Goal: Find specific page/section

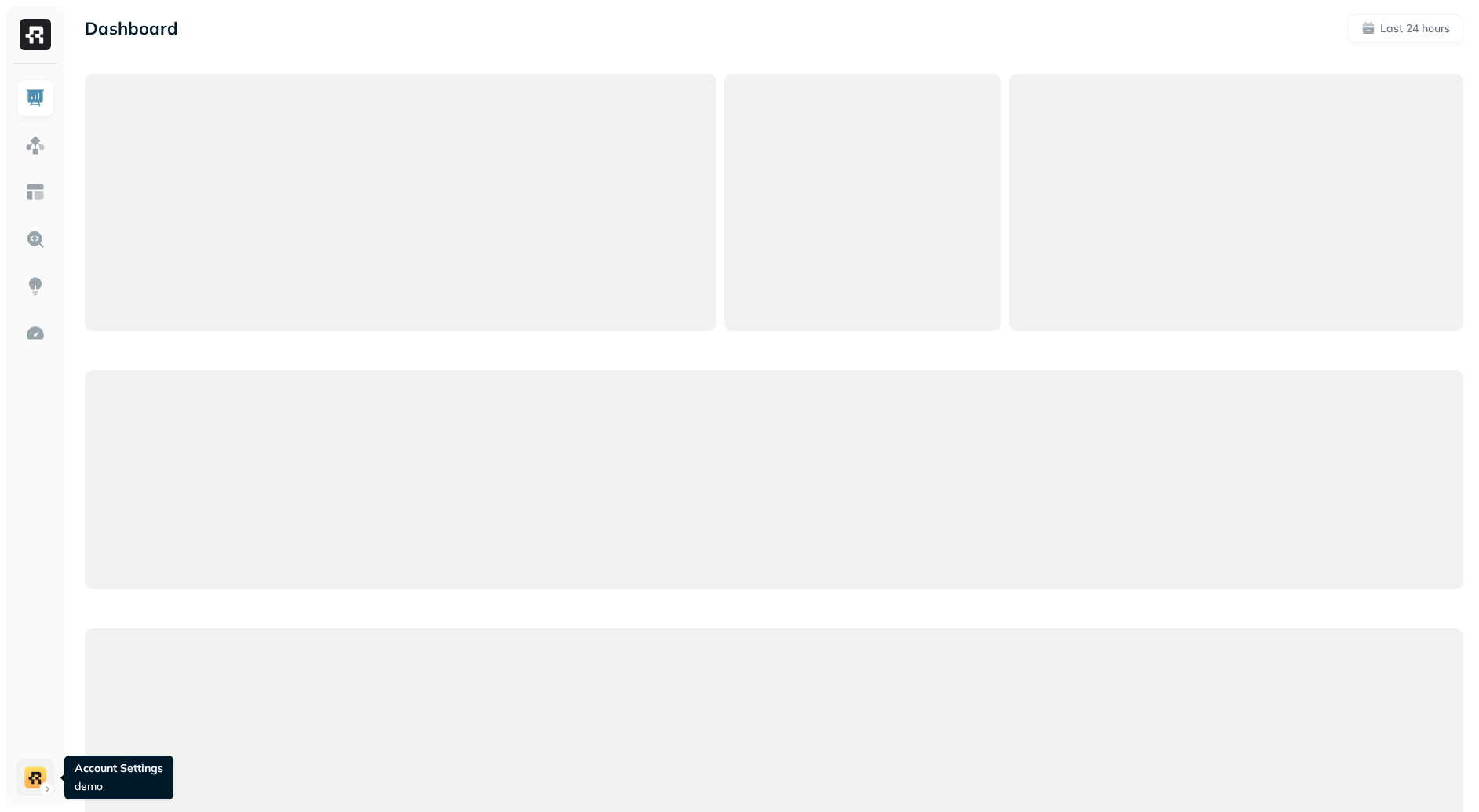
click at [27, 783] on html "Dashboard Last 24 hours Query Performance AUG 23 AUG 24 Queries 75 P90 Duration…" at bounding box center [739, 799] width 1479 height 1599
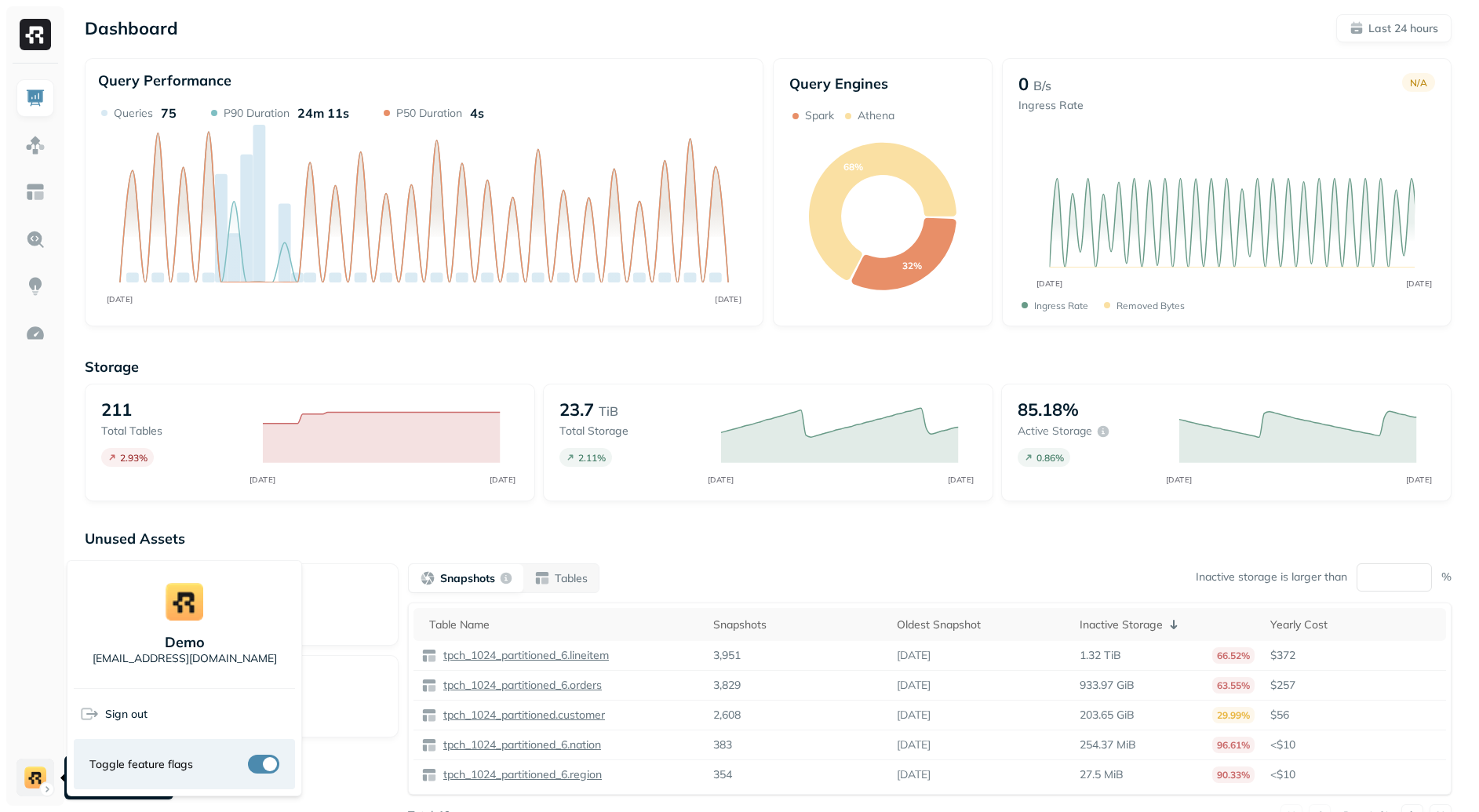
click at [21, 776] on html "Dashboard Last 24 hours Query Performance AUG 23 AUG 24 Queries 75 P90 Duration…" at bounding box center [739, 437] width 1479 height 873
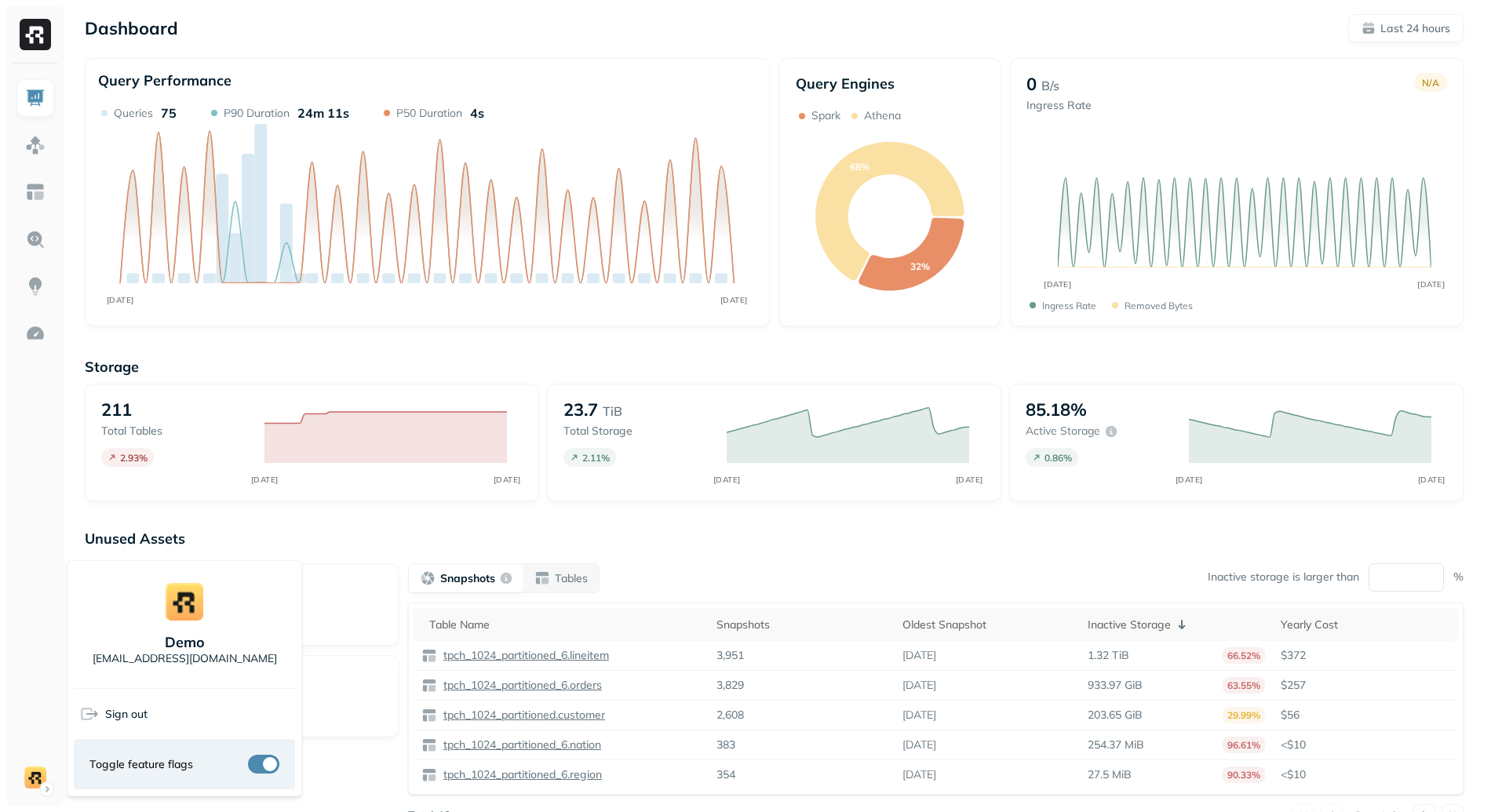
click at [26, 563] on html "Dashboard Last 24 hours Query Performance AUG 23 AUG 24 Queries 75 P90 Duration…" at bounding box center [745, 437] width 1491 height 873
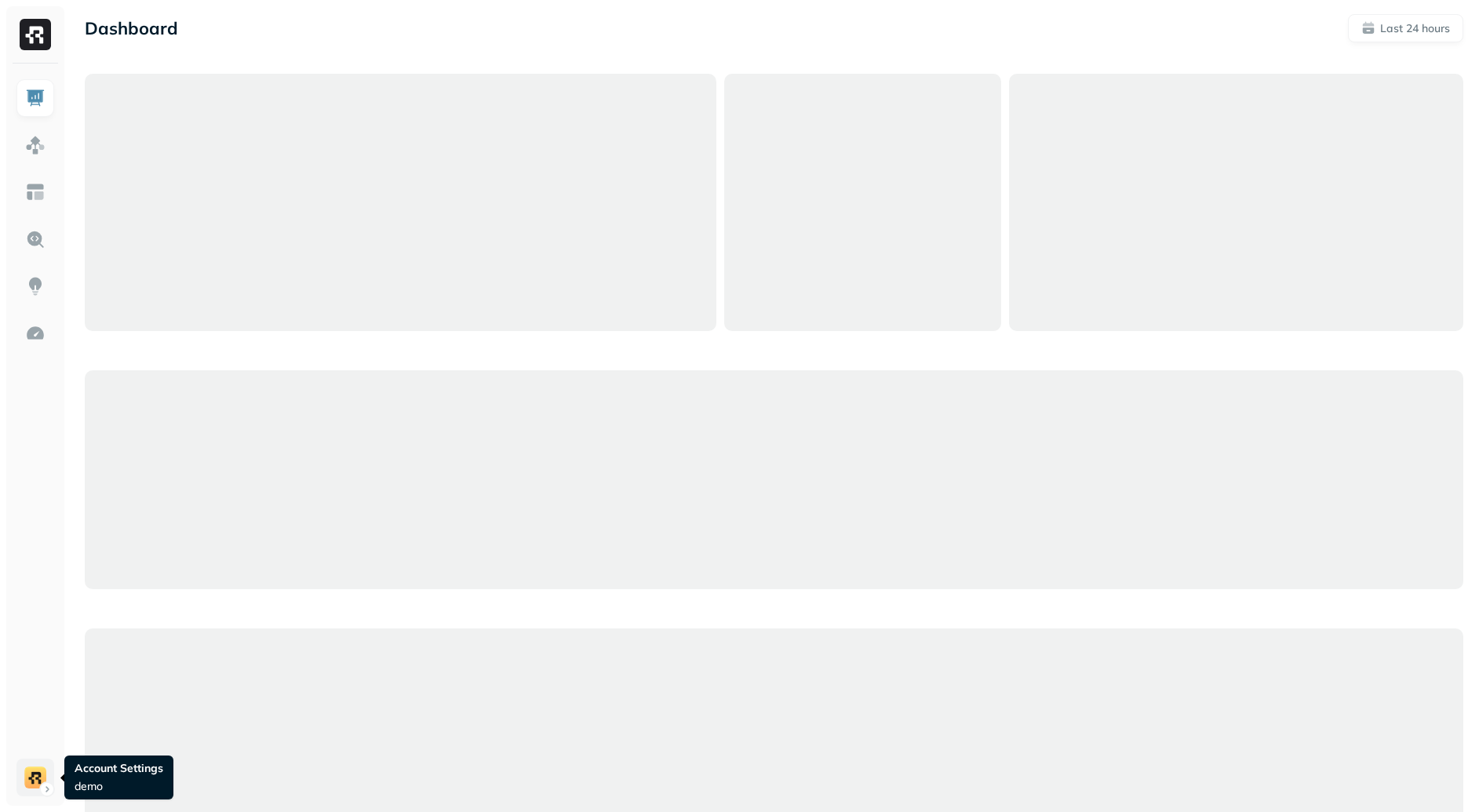
click at [42, 777] on html "Dashboard Last 24 hours Query Performance AUG [DATE] Queries 75 P90 Duration 24…" at bounding box center [739, 799] width 1479 height 1599
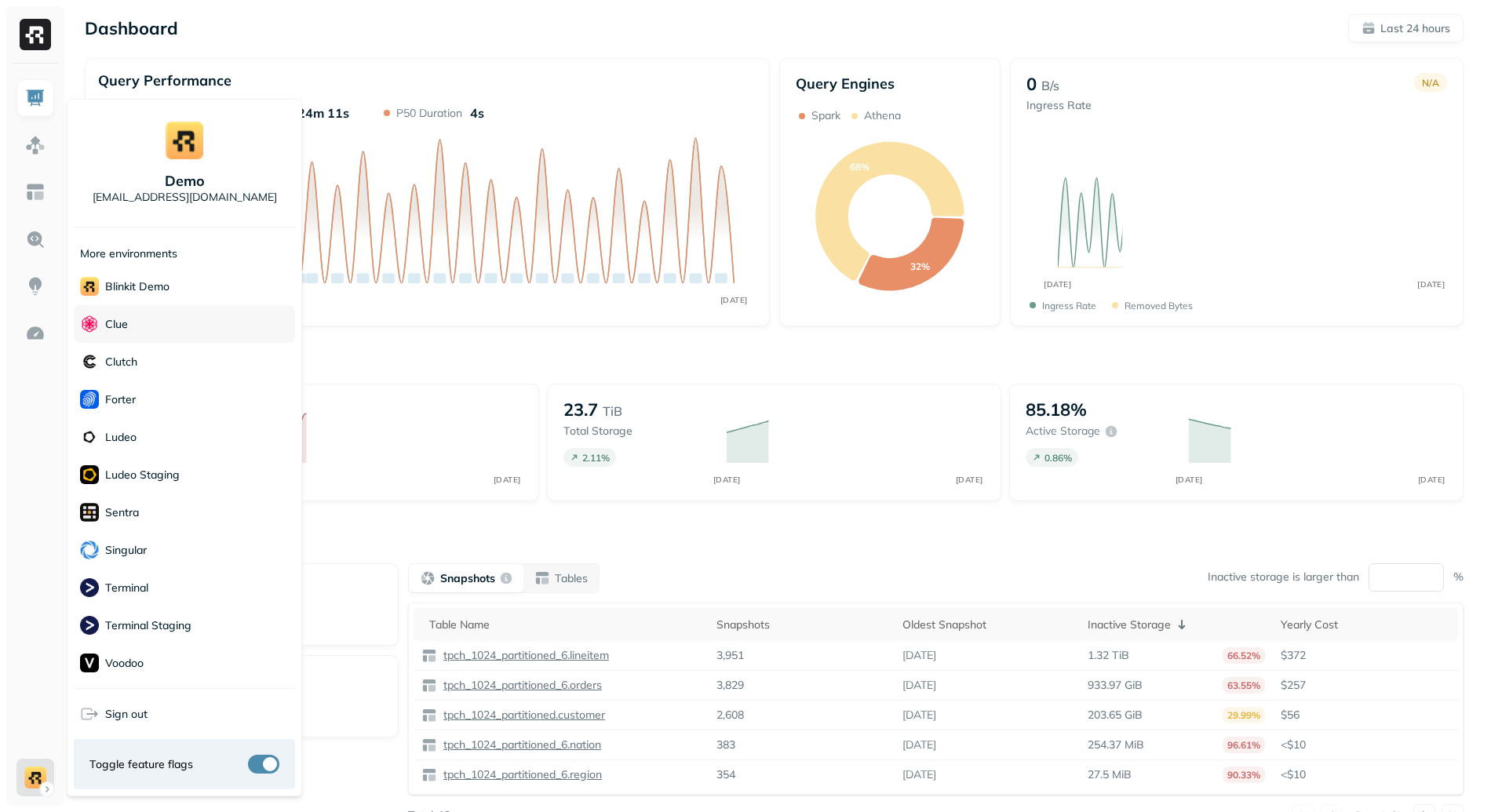
click at [143, 333] on div "Clue" at bounding box center [183, 323] width 221 height 38
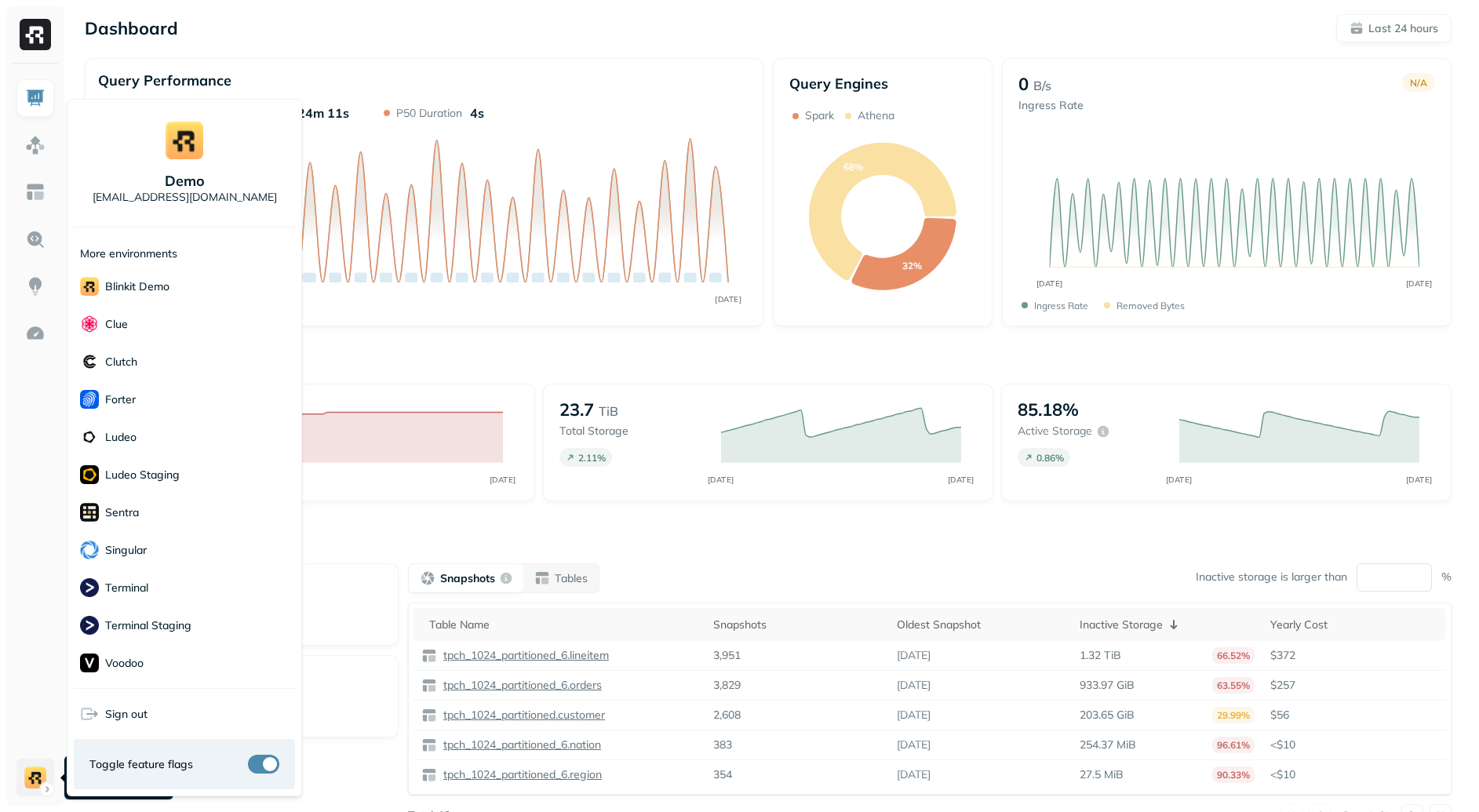
click at [26, 782] on html "Dashboard Last 24 hours Query Performance AUG 23 AUG 24 Queries 75 P90 Duration…" at bounding box center [739, 437] width 1479 height 873
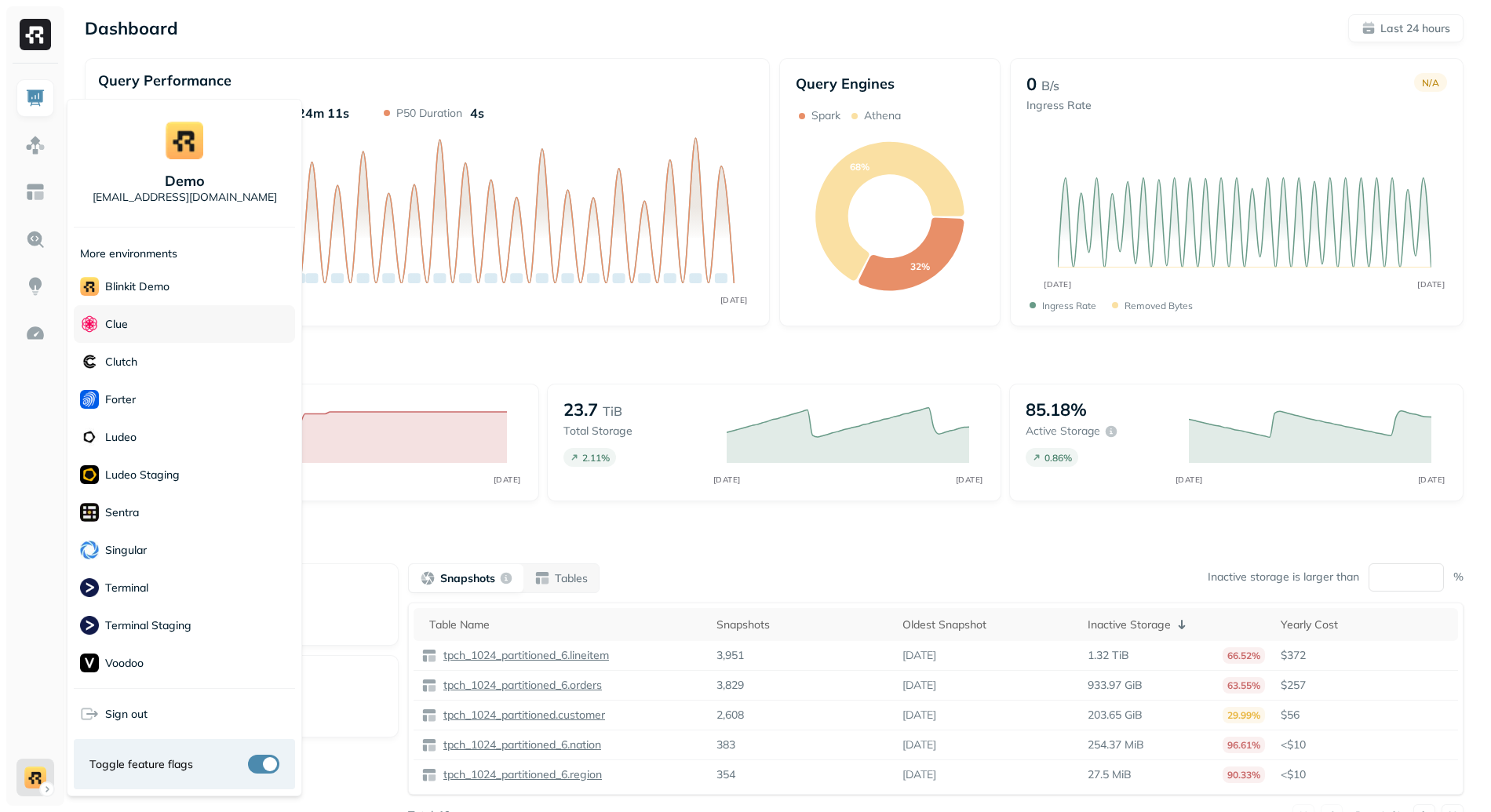
click at [132, 322] on div "Clue" at bounding box center [183, 323] width 221 height 38
